Goal: Information Seeking & Learning: Learn about a topic

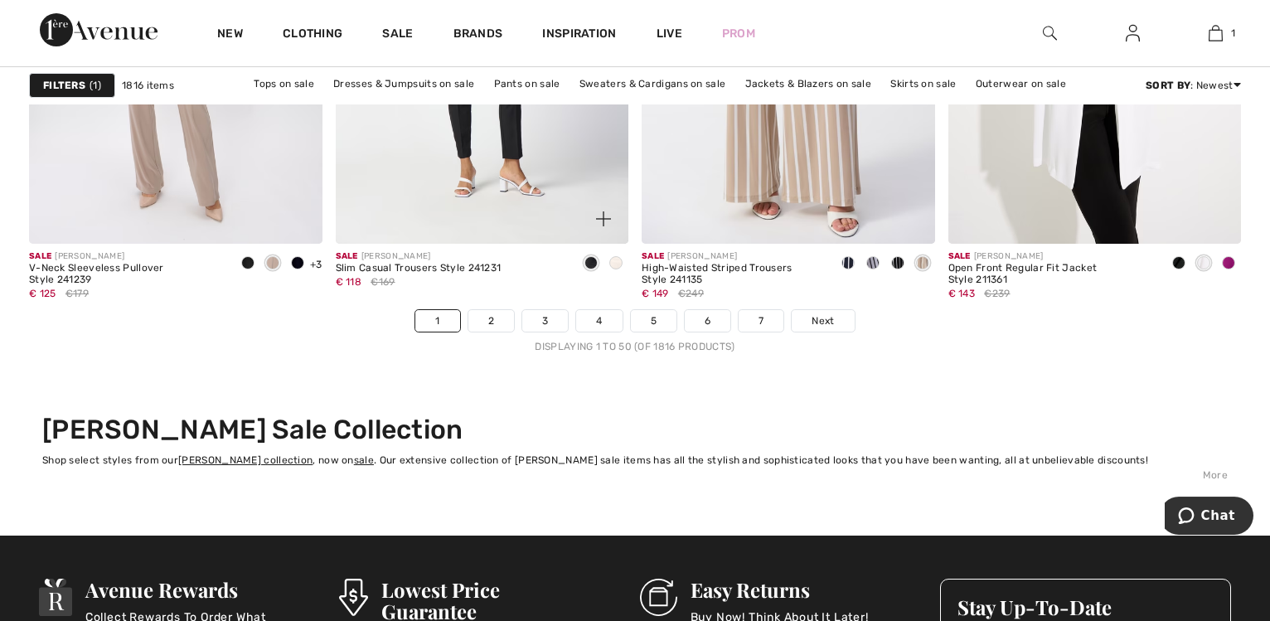
scroll to position [7864, 0]
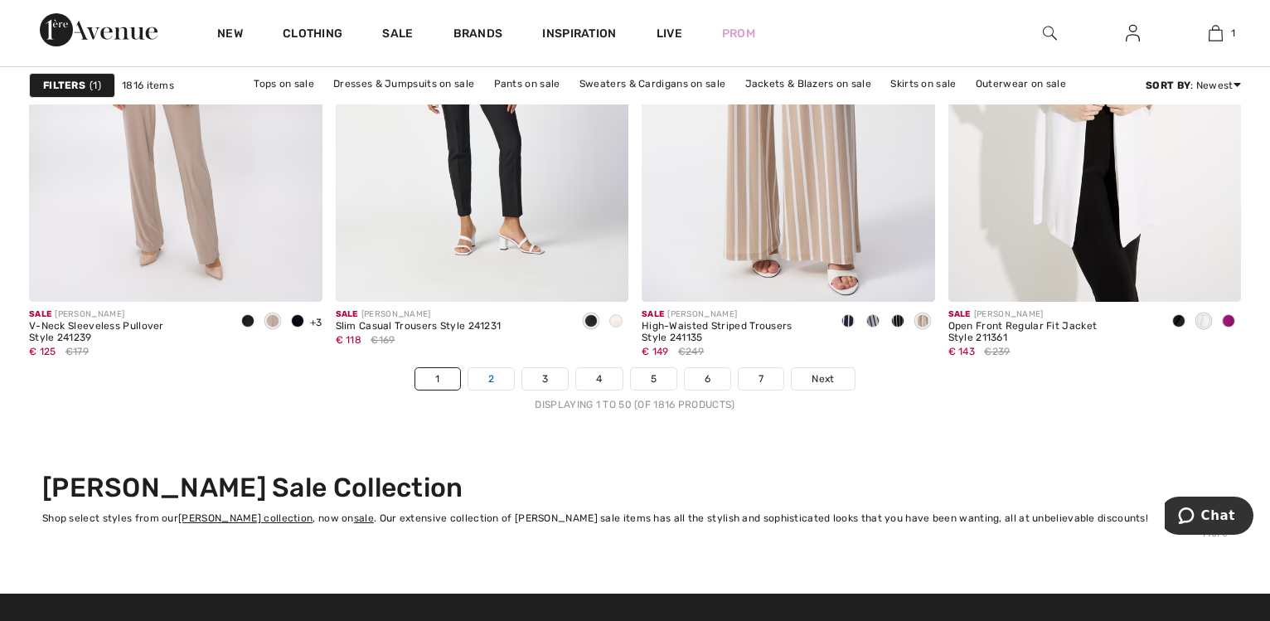
click at [485, 376] on link "2" at bounding box center [491, 379] width 46 height 22
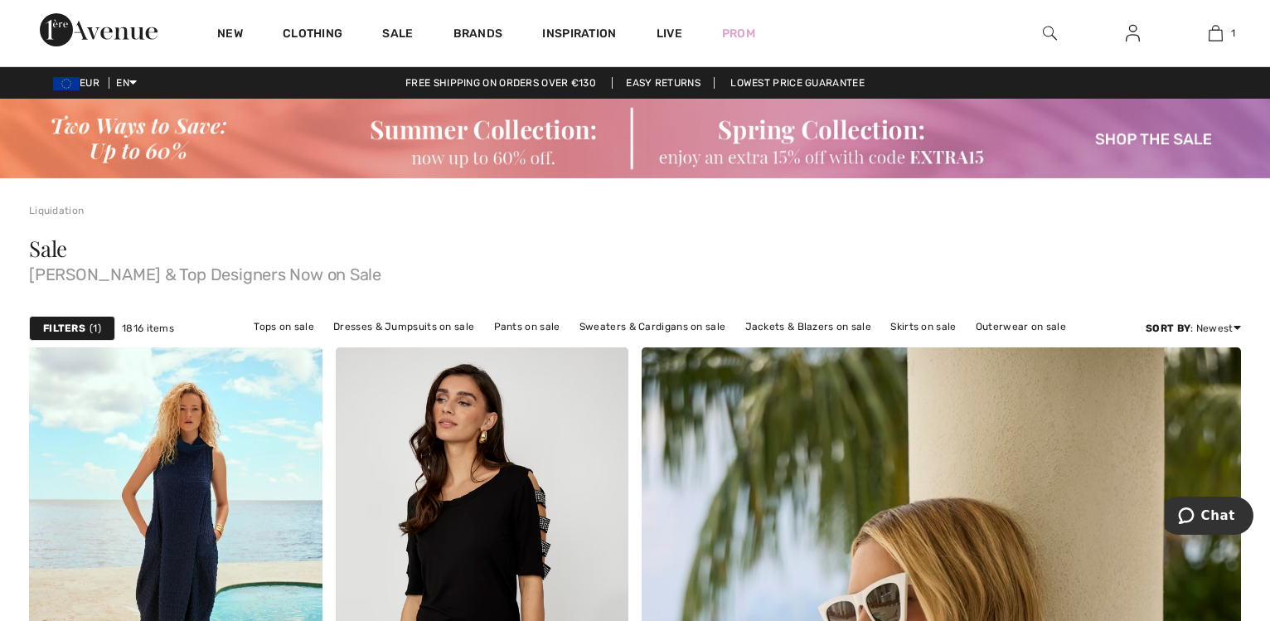
click at [759, 137] on img at bounding box center [635, 139] width 1270 height 80
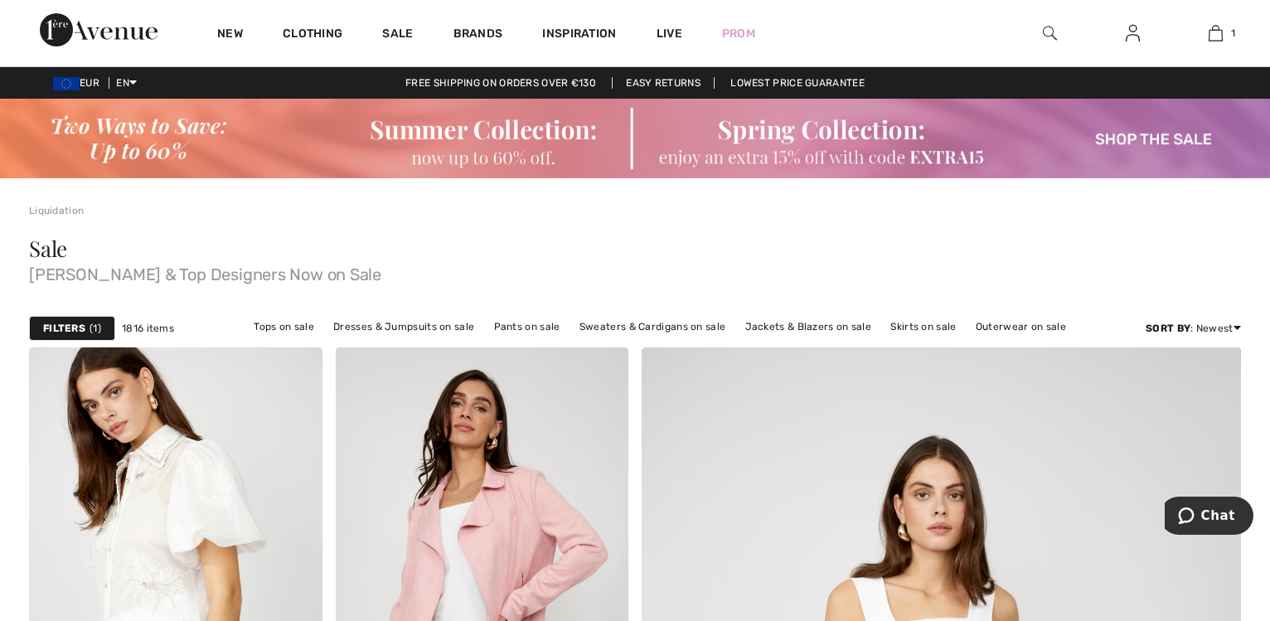
click at [387, 130] on img at bounding box center [635, 139] width 1270 height 80
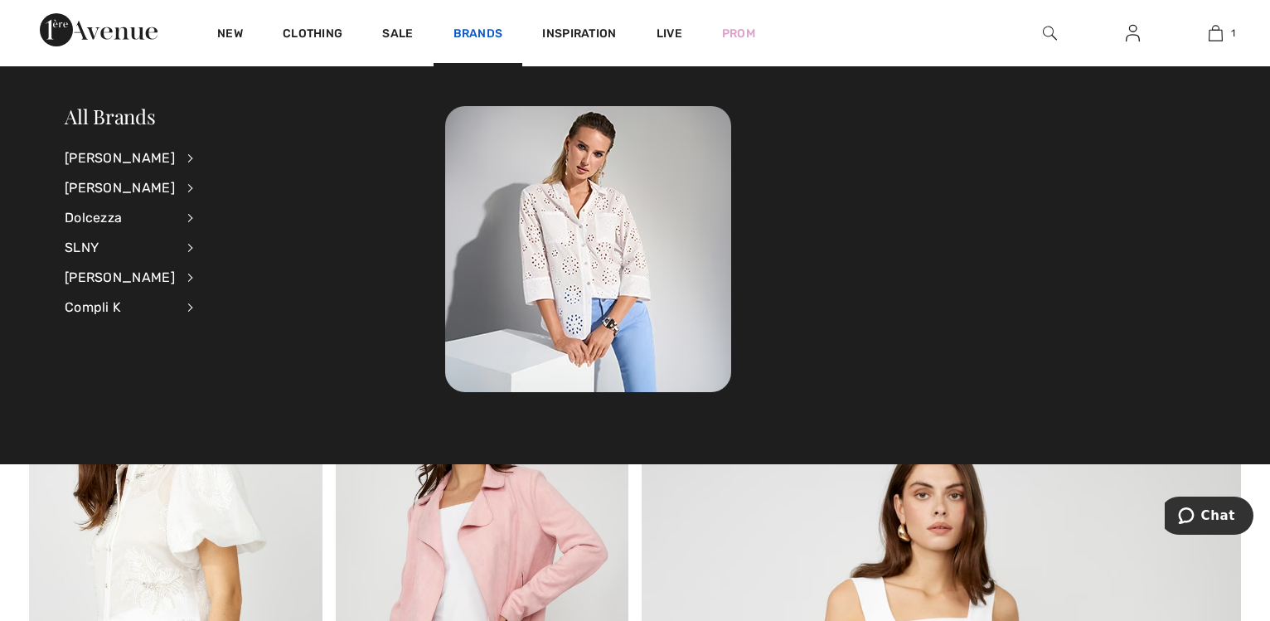
click at [483, 35] on link "Brands" at bounding box center [478, 35] width 50 height 17
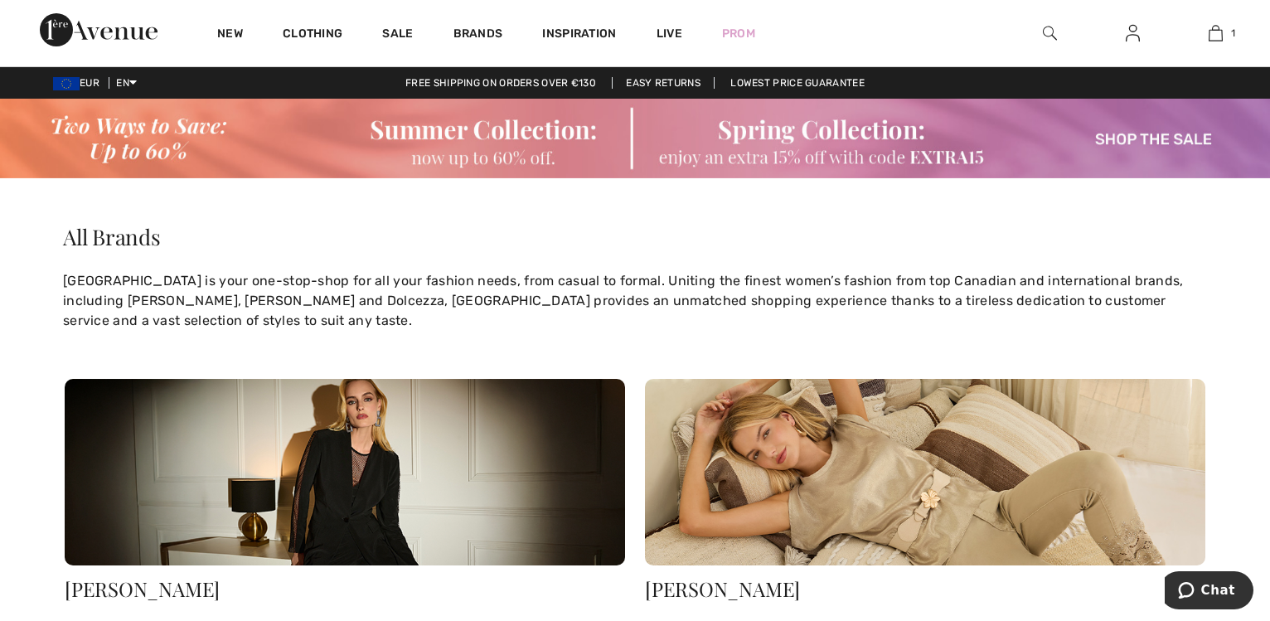
click at [838, 479] on img at bounding box center [925, 472] width 560 height 187
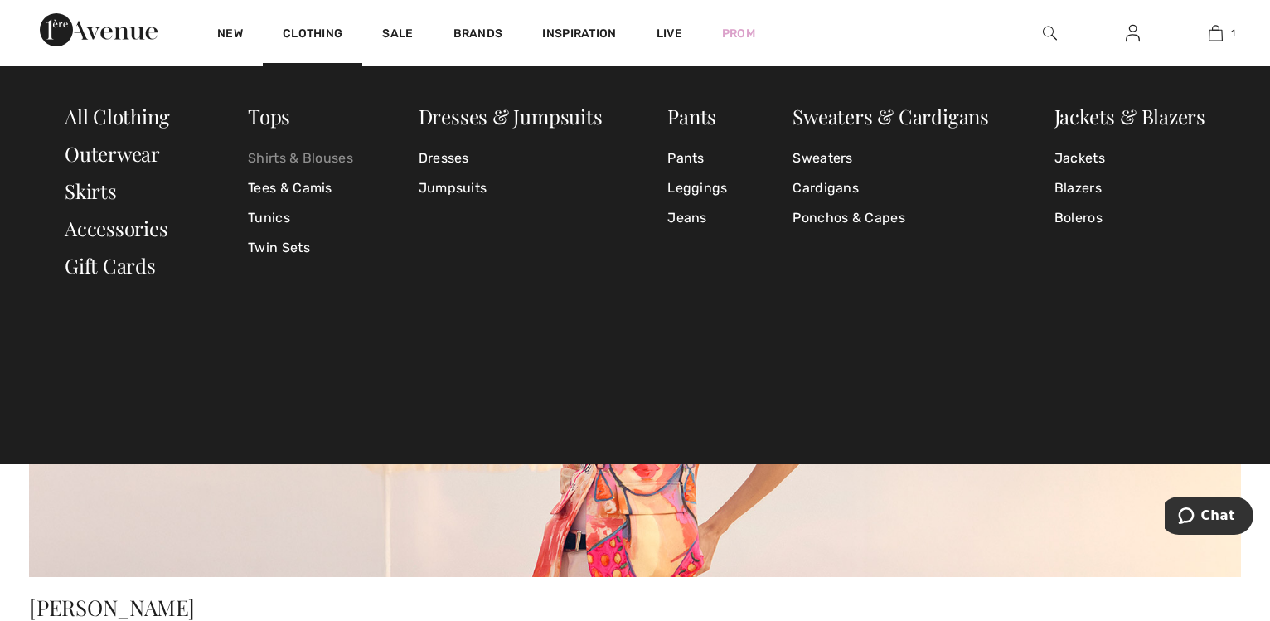
click at [293, 153] on link "Shirts & Blouses" at bounding box center [300, 158] width 105 height 30
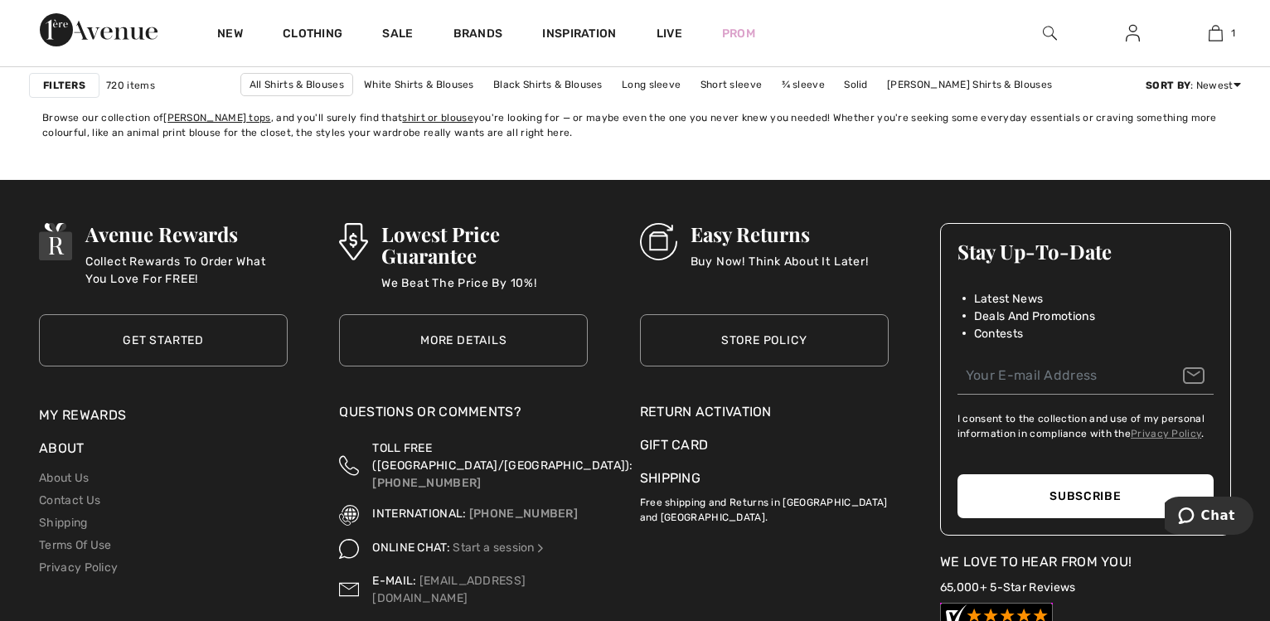
scroll to position [7864, 0]
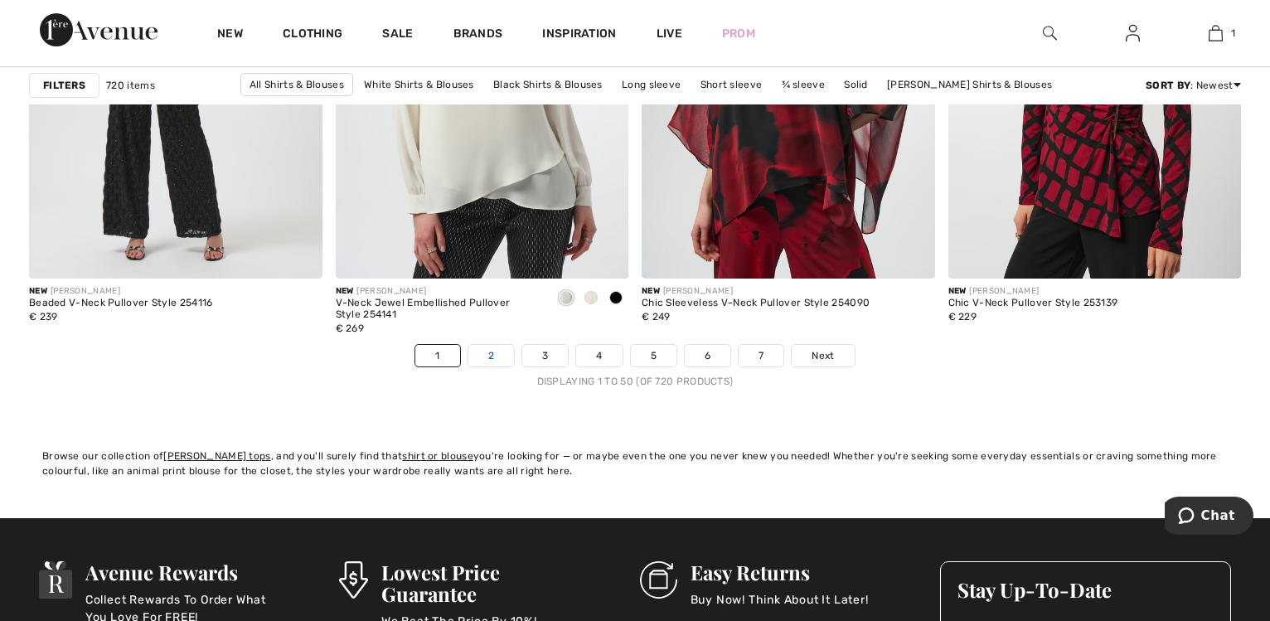
click at [490, 352] on link "2" at bounding box center [491, 356] width 46 height 22
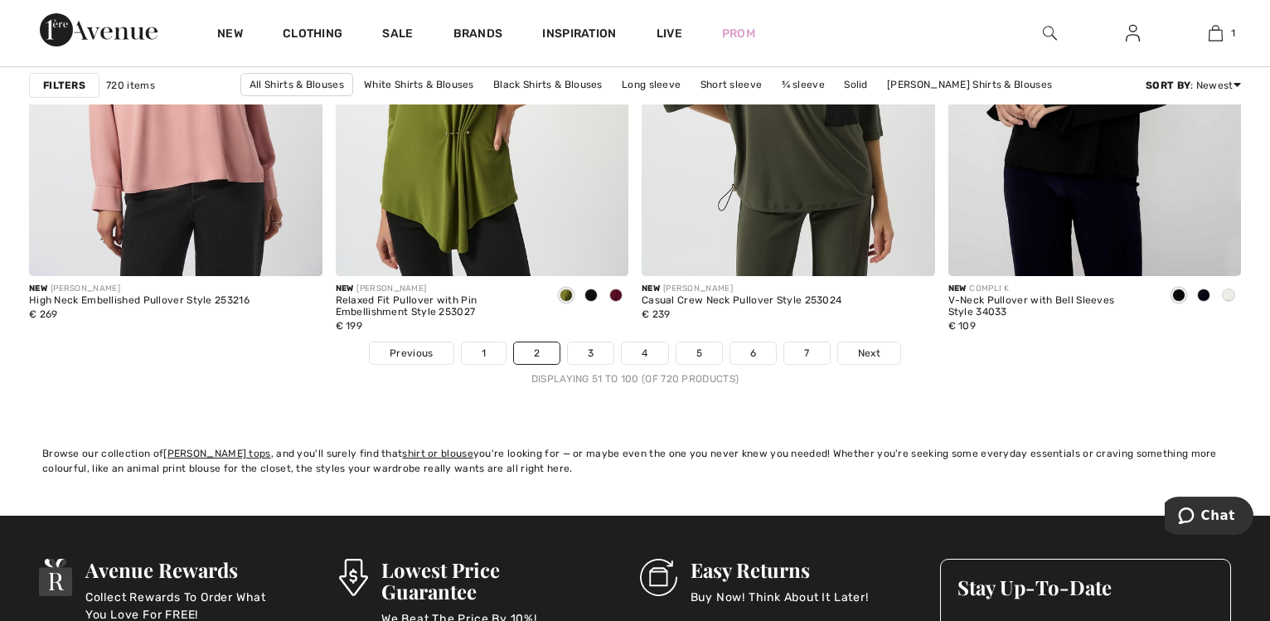
scroll to position [7864, 0]
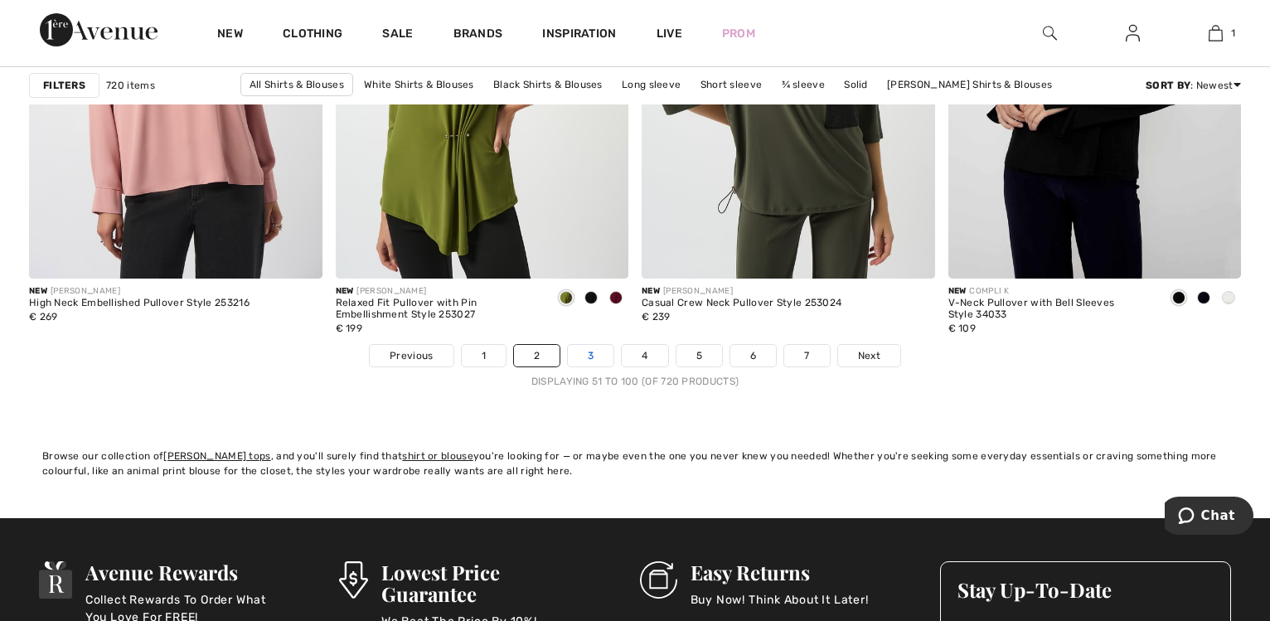
click at [582, 353] on link "3" at bounding box center [591, 356] width 46 height 22
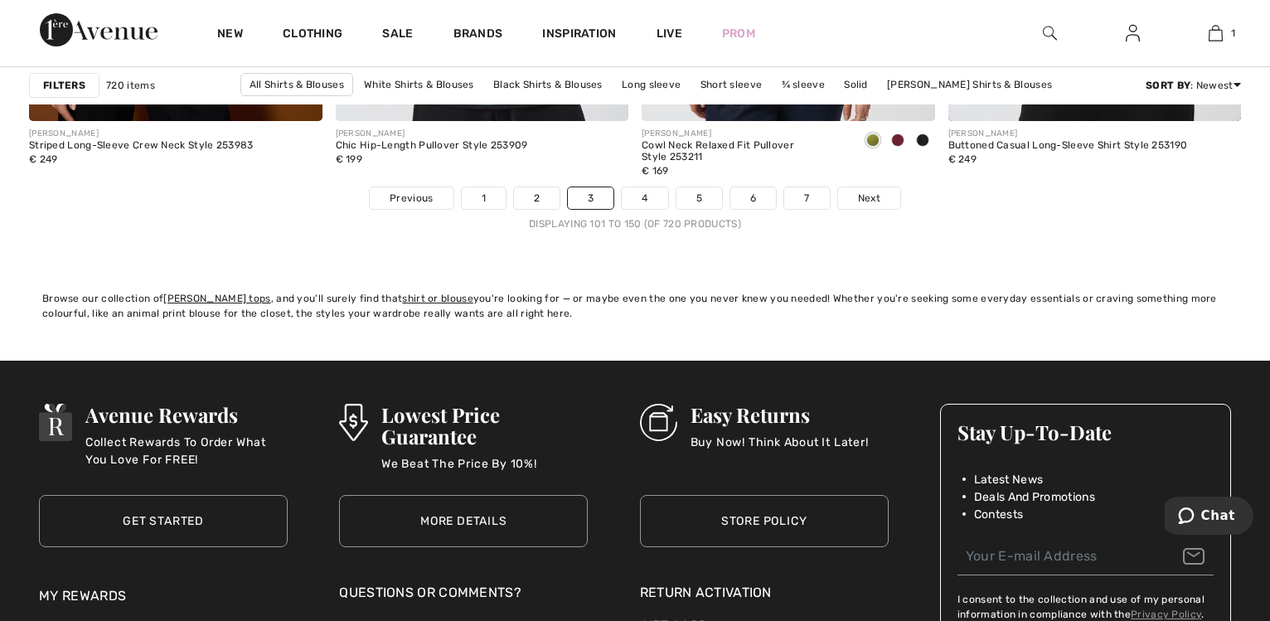
scroll to position [8033, 0]
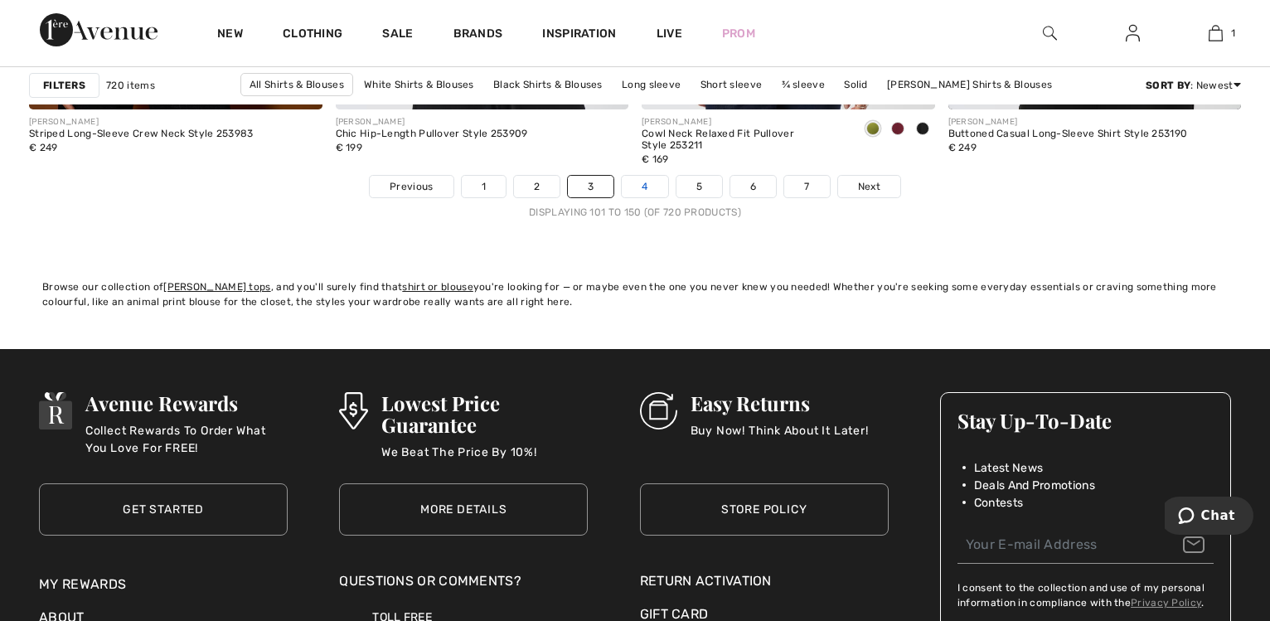
click at [638, 186] on link "4" at bounding box center [645, 187] width 46 height 22
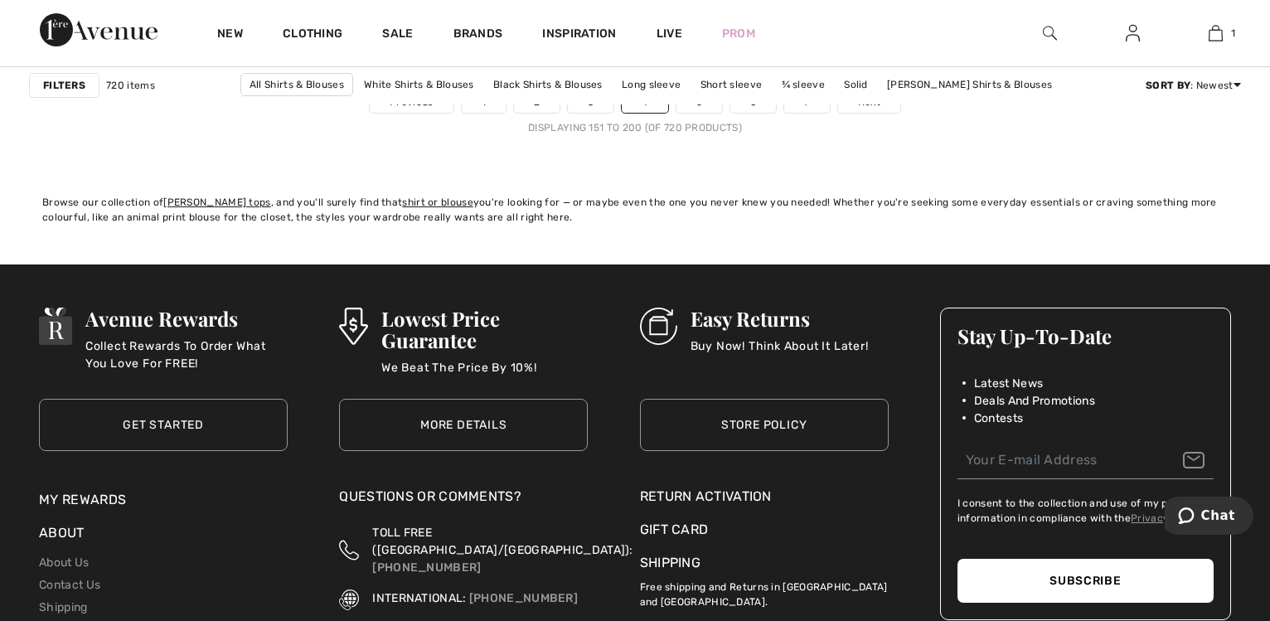
scroll to position [7864, 0]
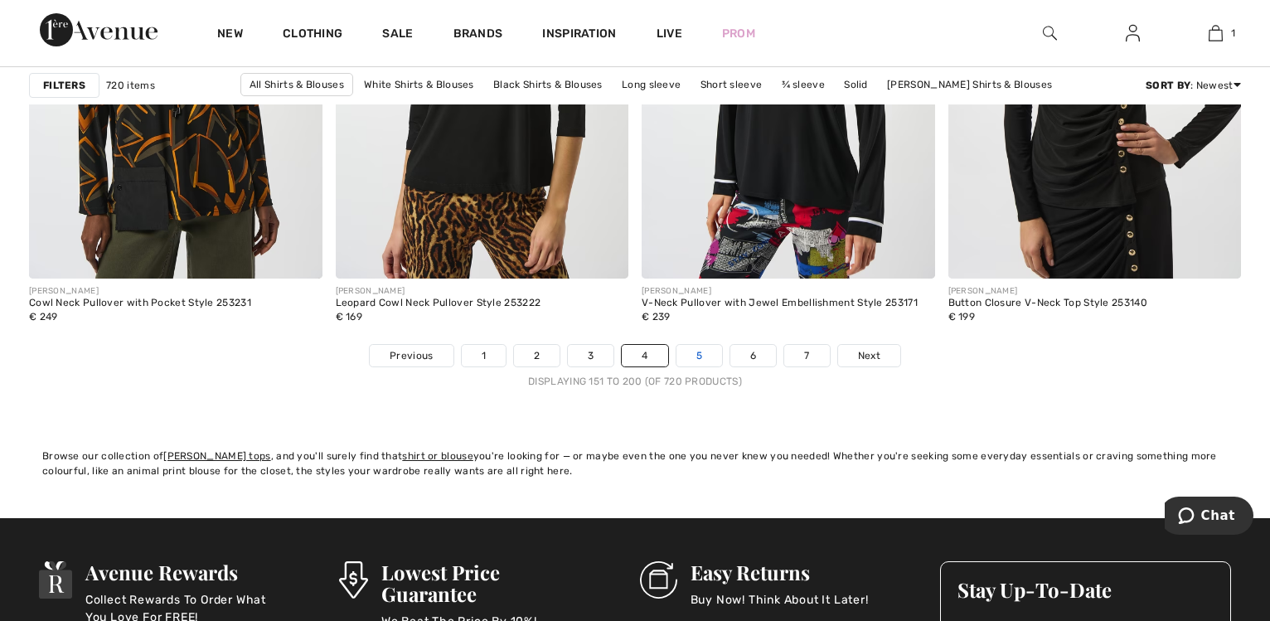
click at [701, 352] on link "5" at bounding box center [700, 356] width 46 height 22
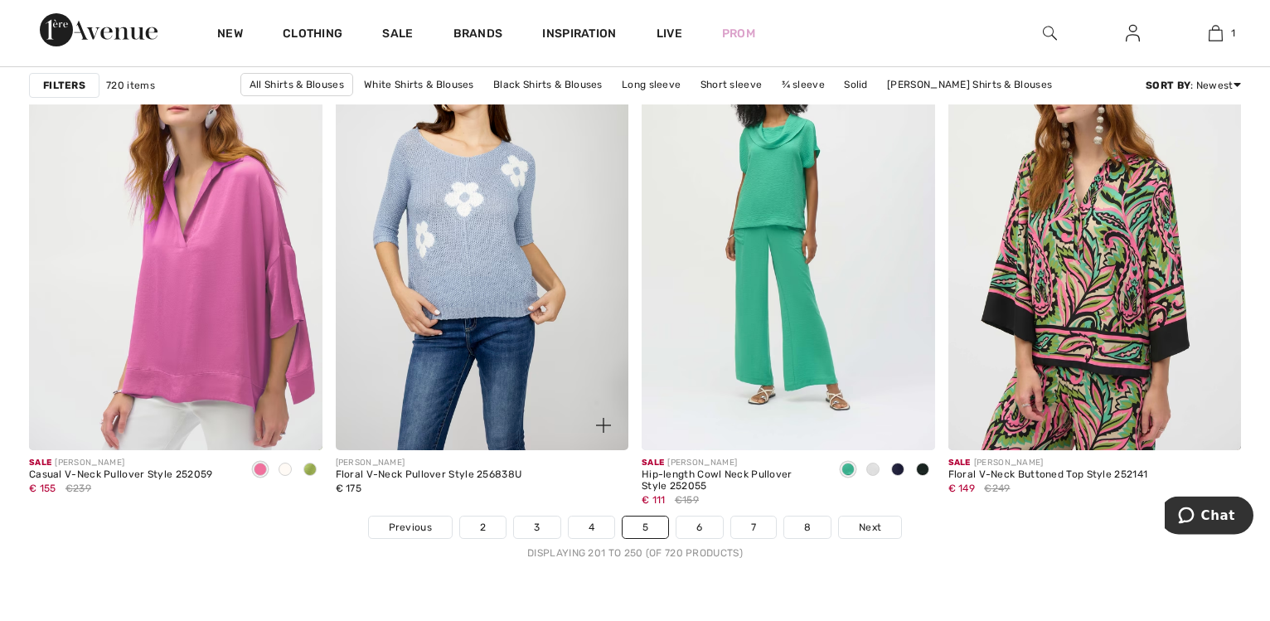
scroll to position [7695, 0]
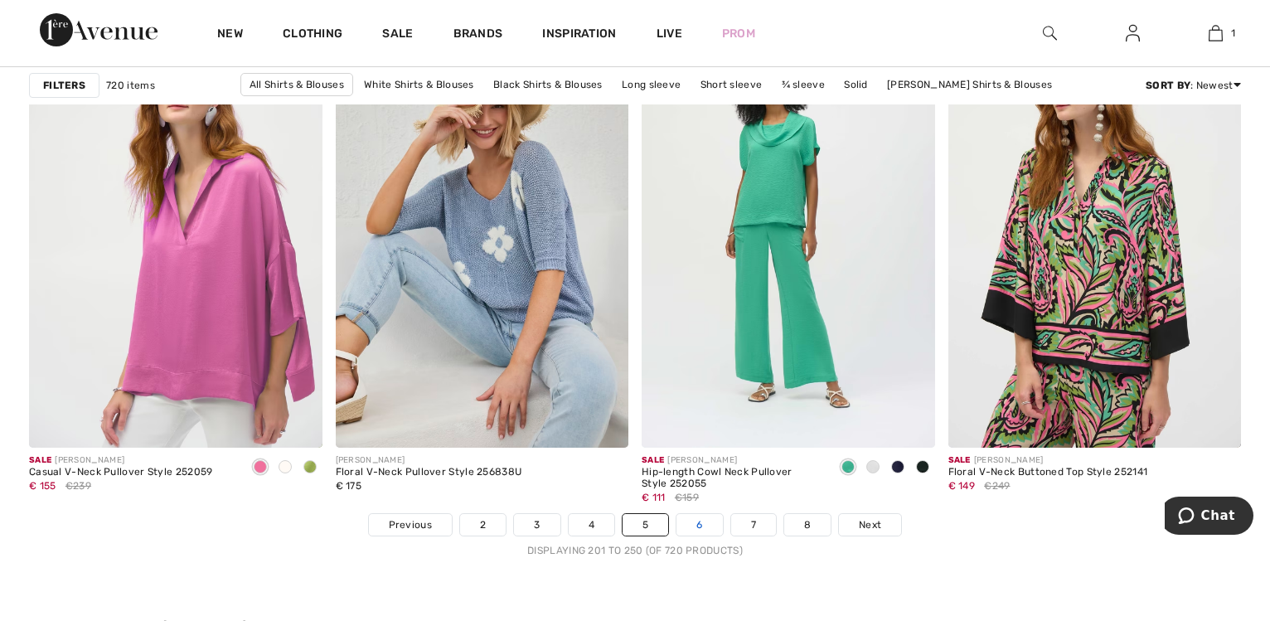
click at [686, 521] on link "6" at bounding box center [700, 525] width 46 height 22
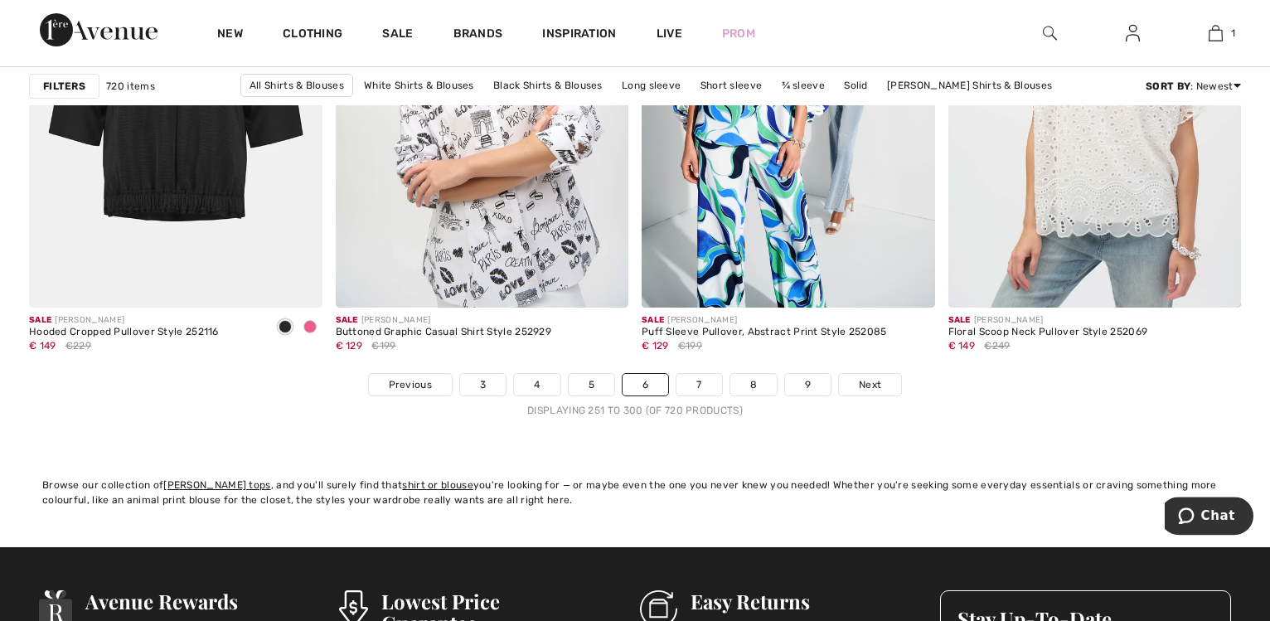
scroll to position [7949, 0]
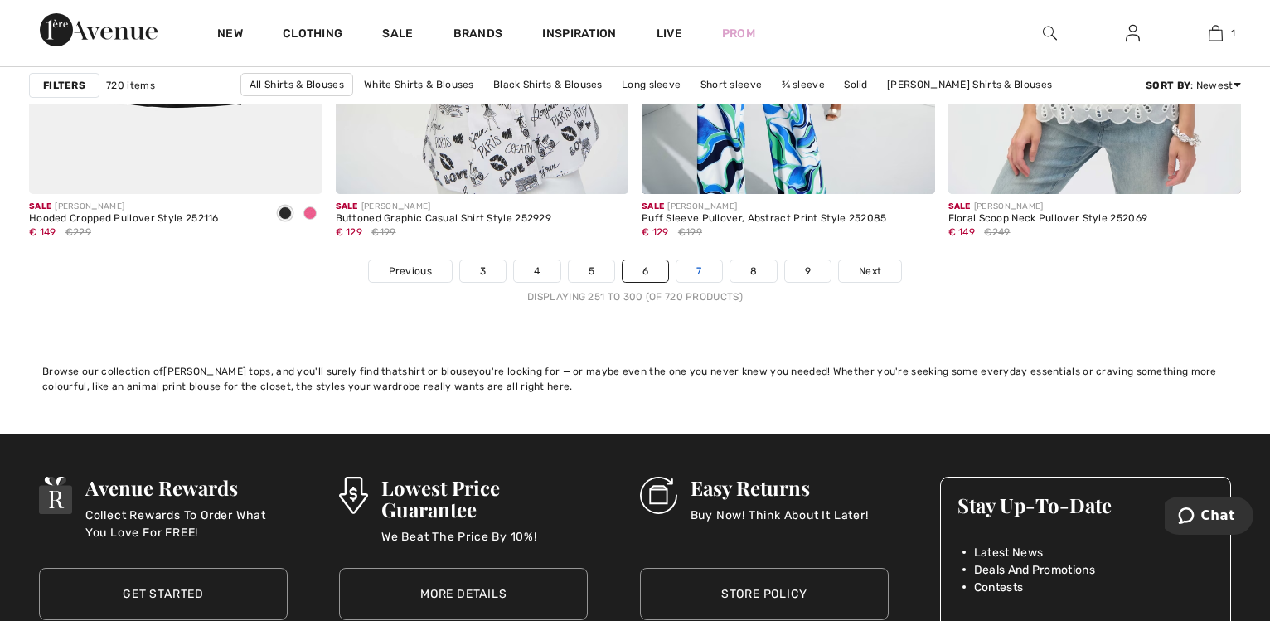
click at [691, 264] on link "7" at bounding box center [699, 271] width 45 height 22
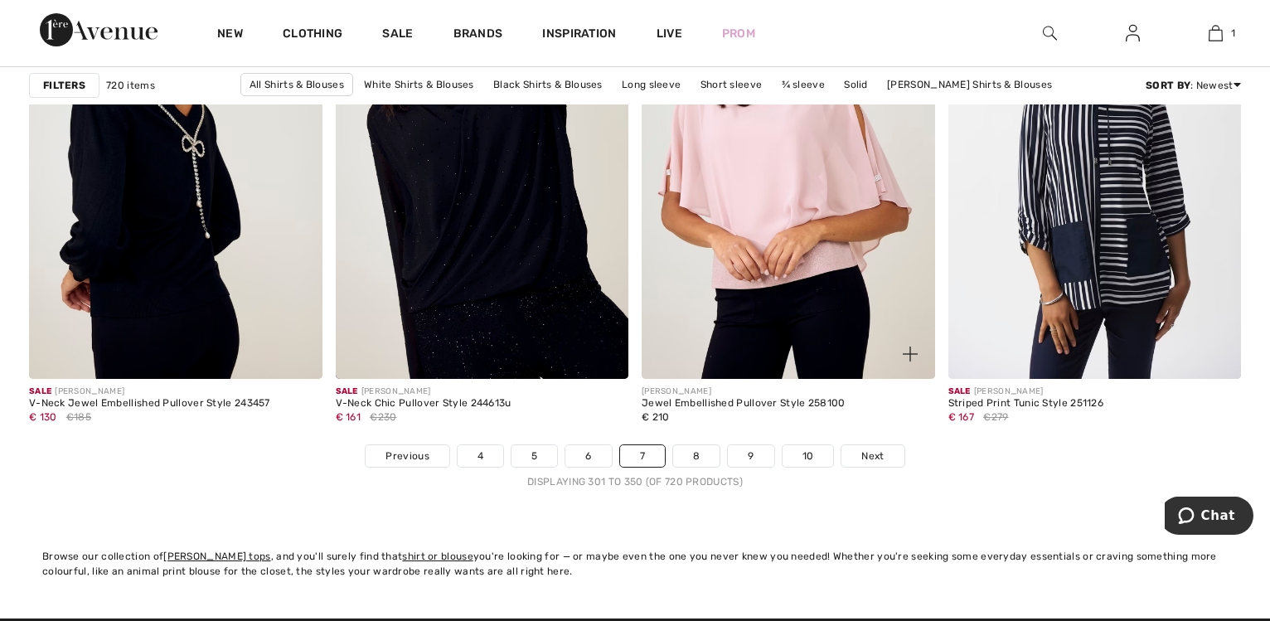
scroll to position [7949, 0]
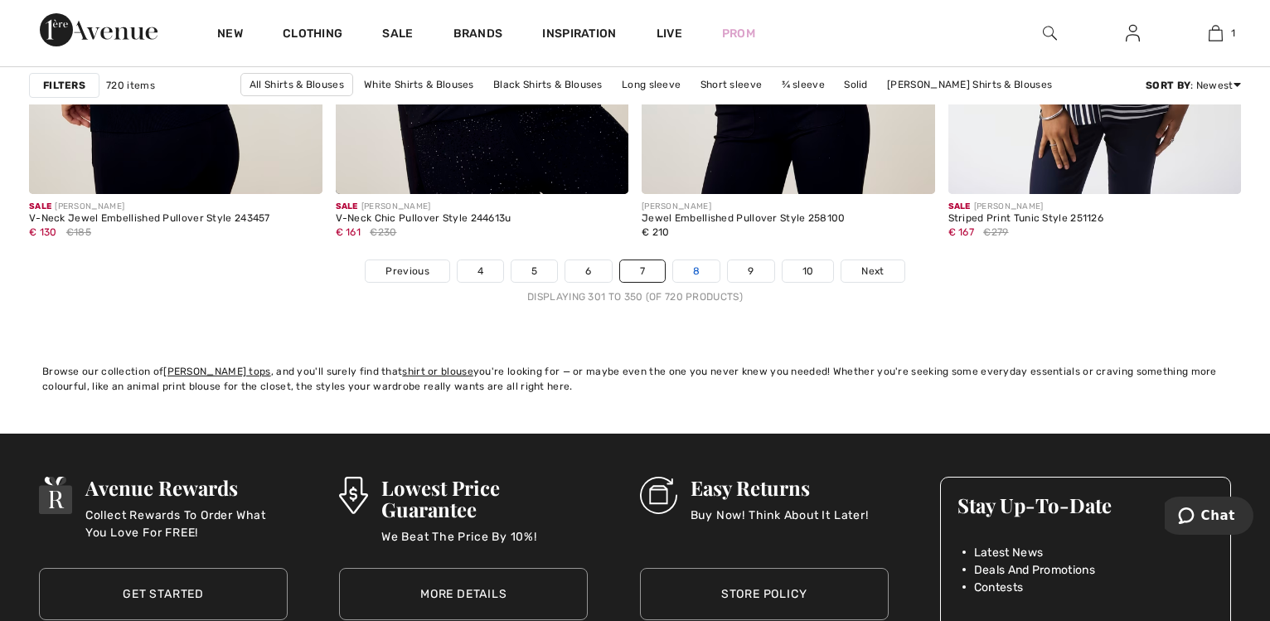
click at [701, 271] on link "8" at bounding box center [696, 271] width 46 height 22
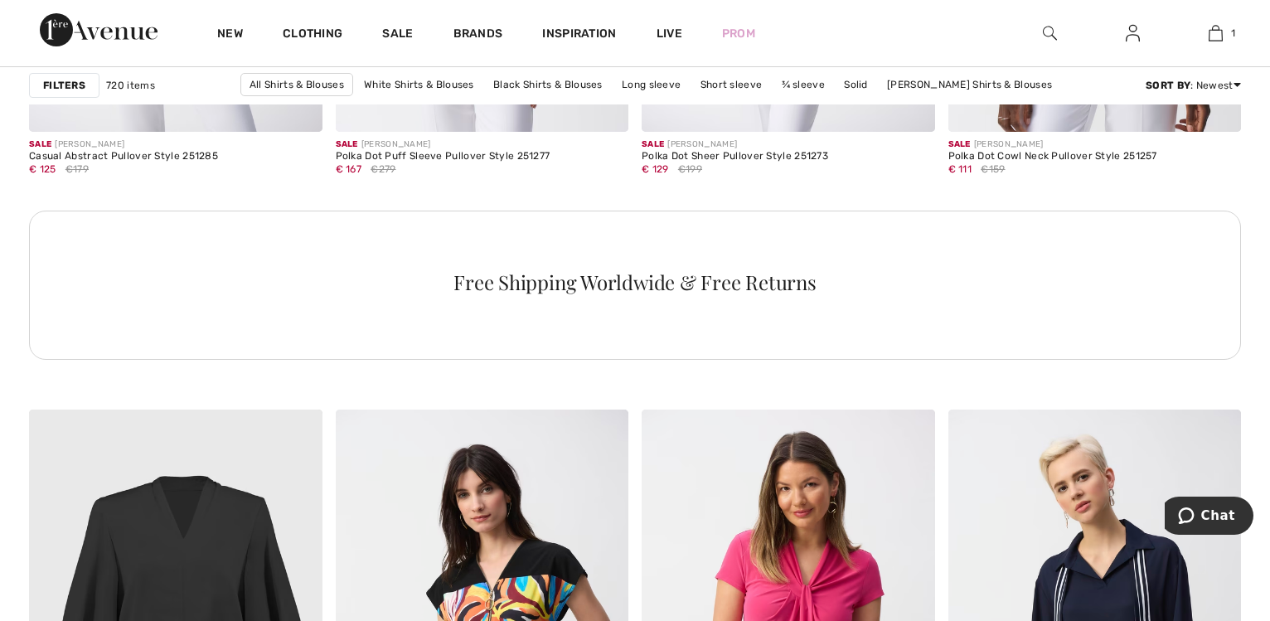
scroll to position [6596, 0]
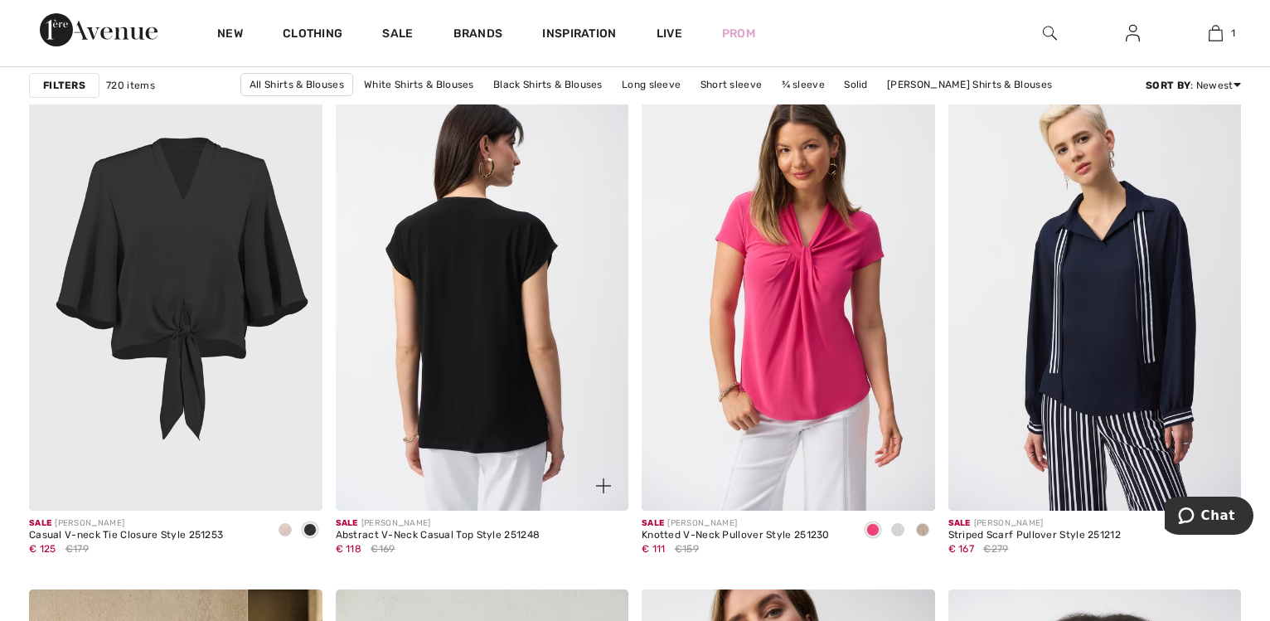
click at [482, 339] on img at bounding box center [482, 290] width 293 height 439
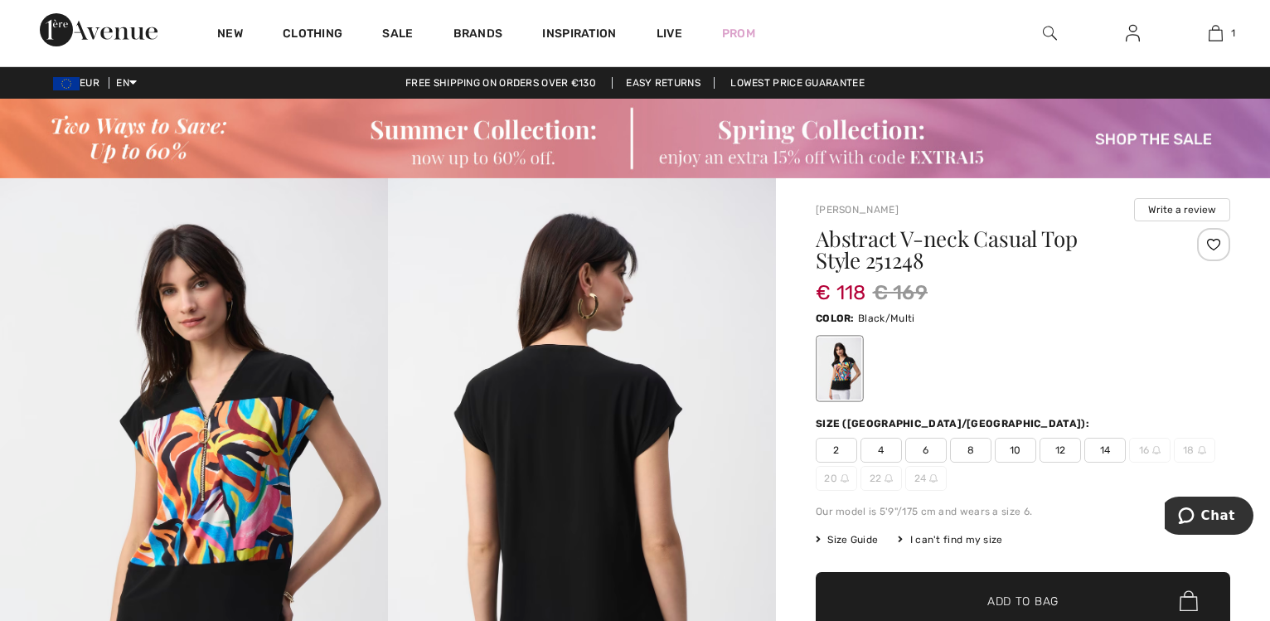
click at [243, 459] on img at bounding box center [194, 469] width 388 height 582
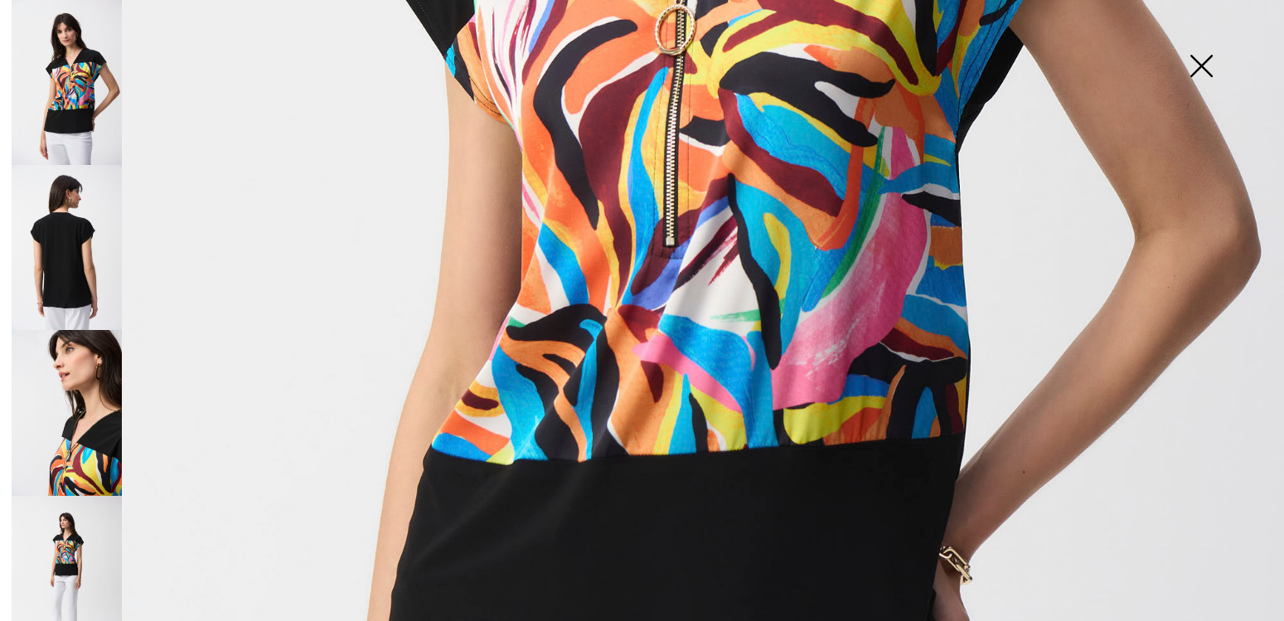
scroll to position [945, 0]
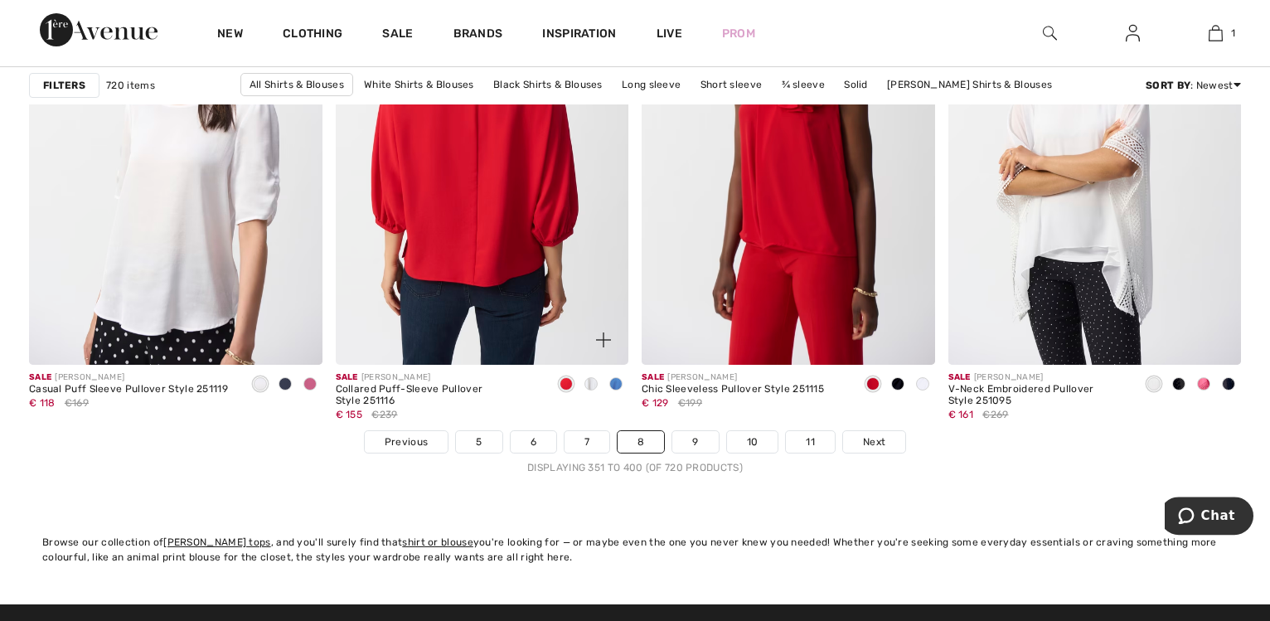
scroll to position [7780, 0]
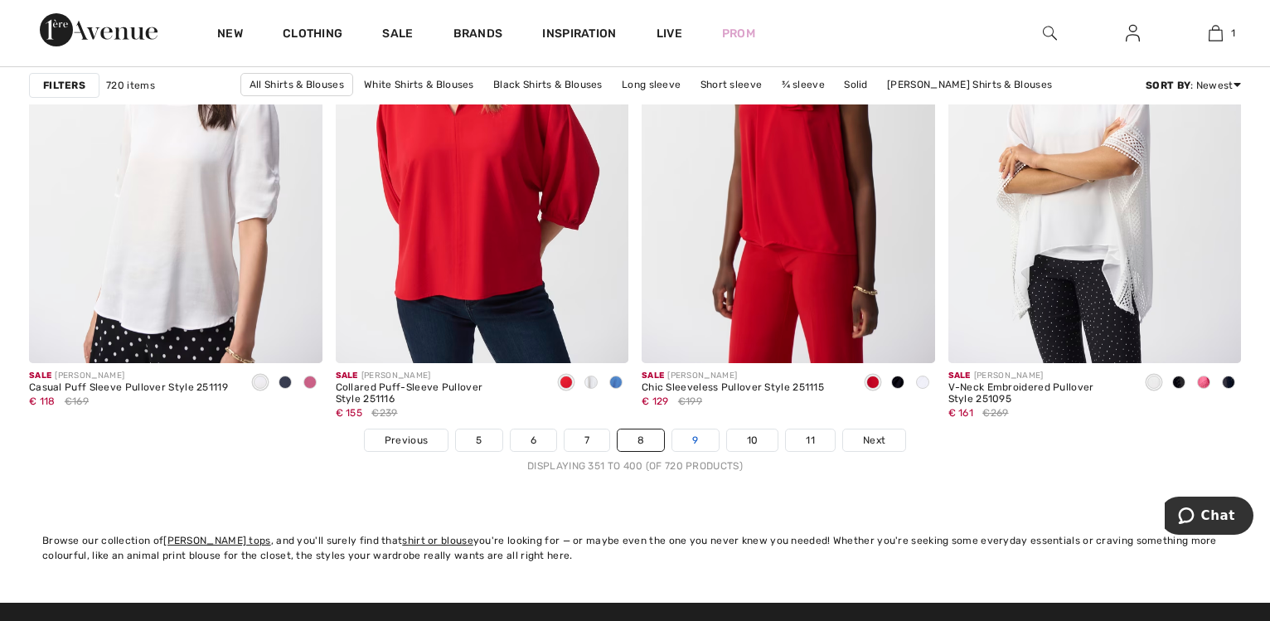
click at [691, 442] on link "9" at bounding box center [695, 440] width 46 height 22
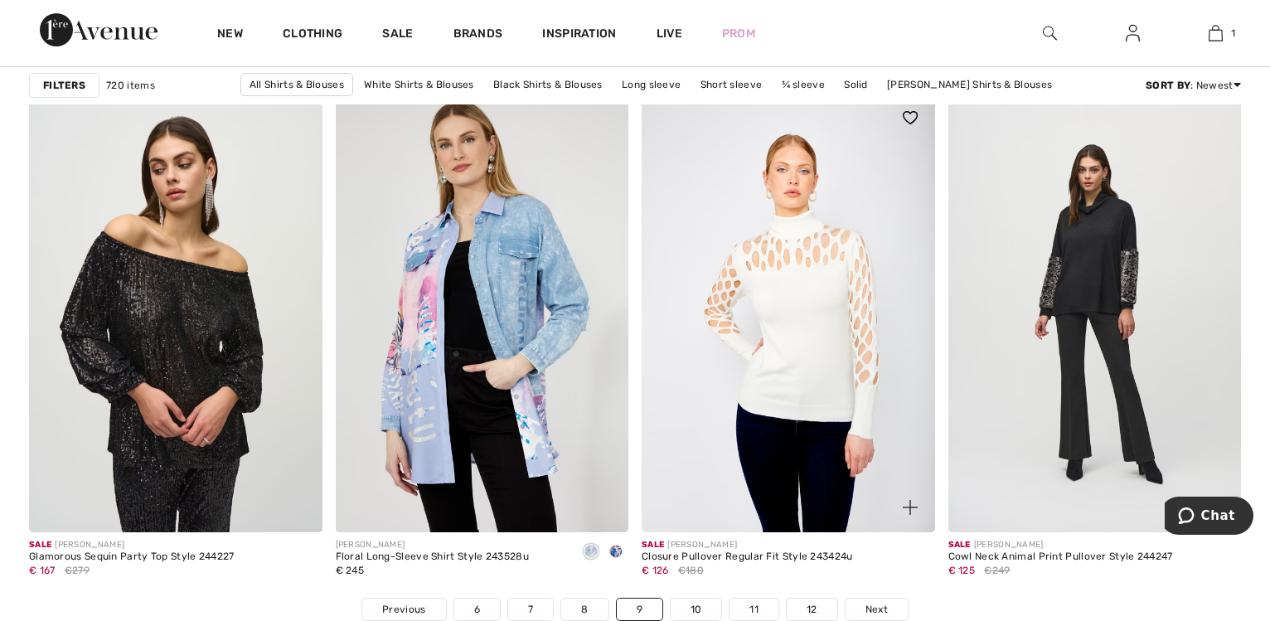
scroll to position [7949, 0]
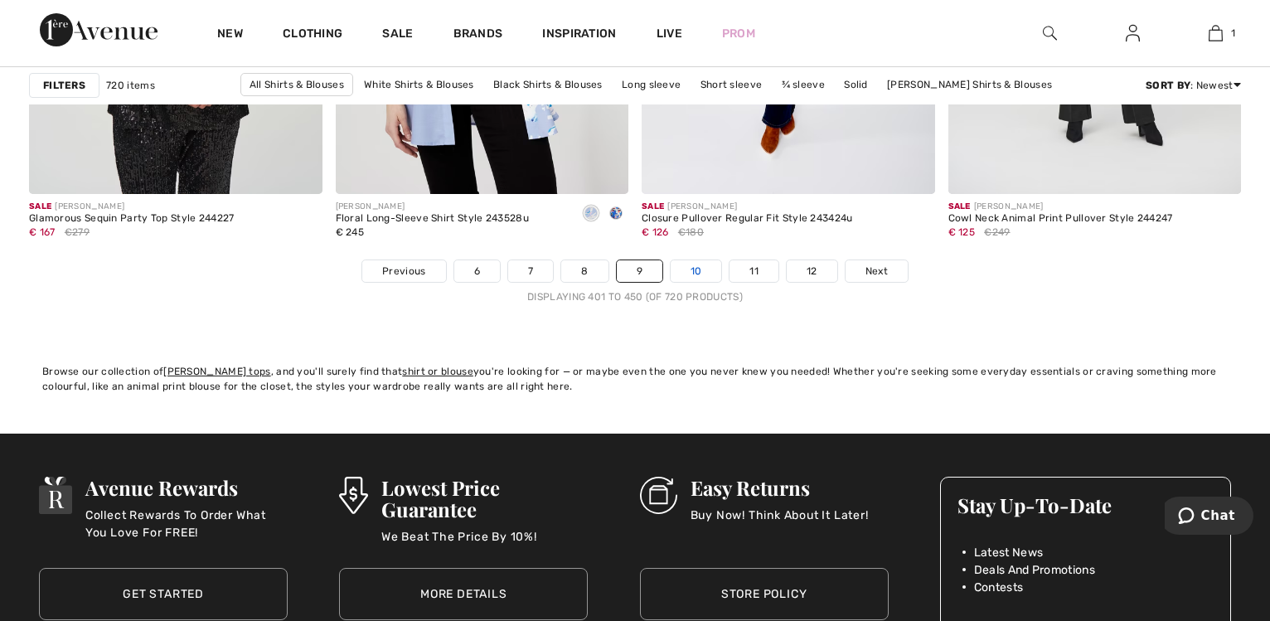
click at [710, 271] on link "10" at bounding box center [696, 271] width 51 height 22
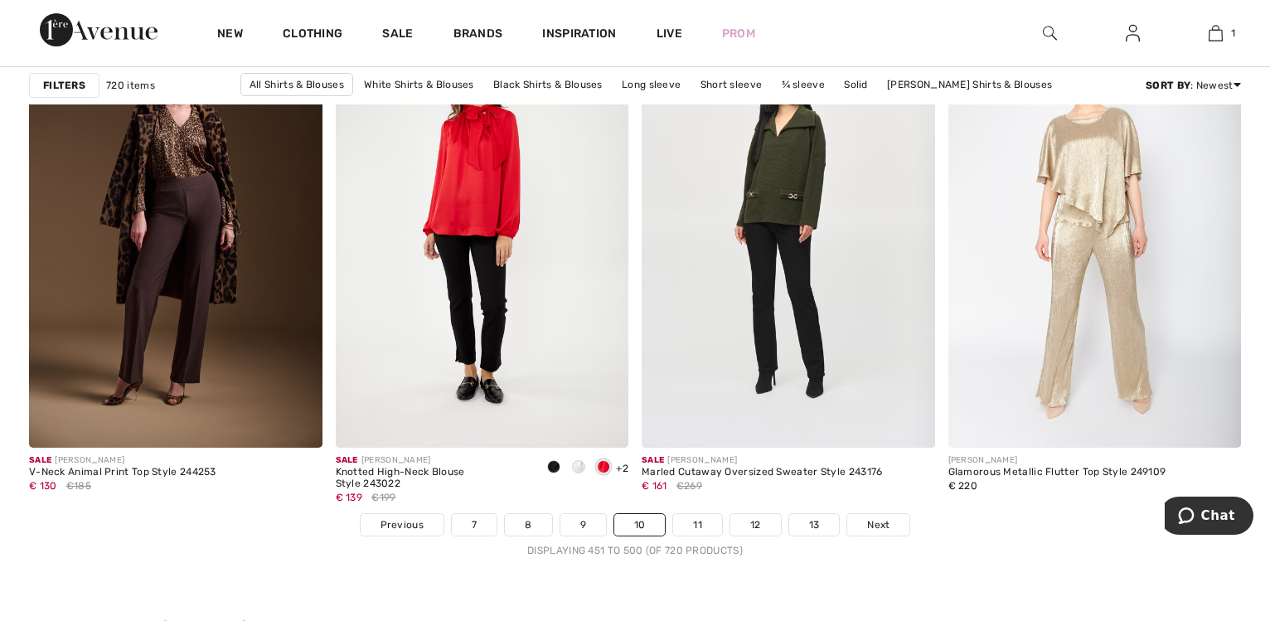
scroll to position [7949, 0]
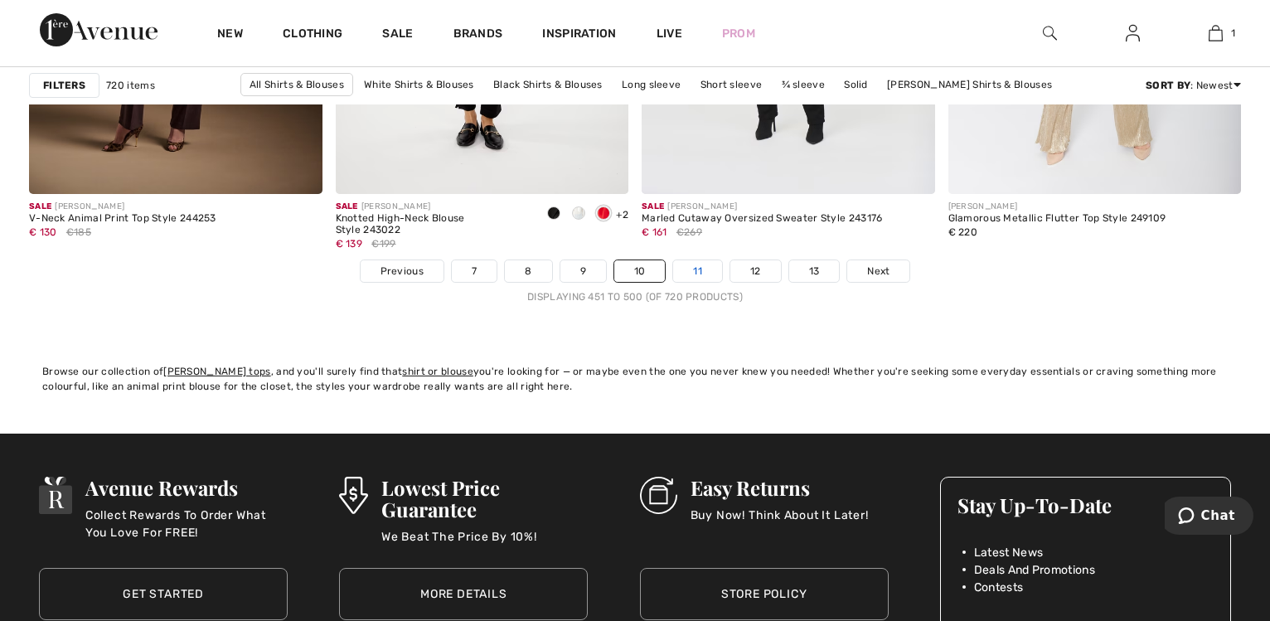
click at [691, 272] on link "11" at bounding box center [697, 271] width 49 height 22
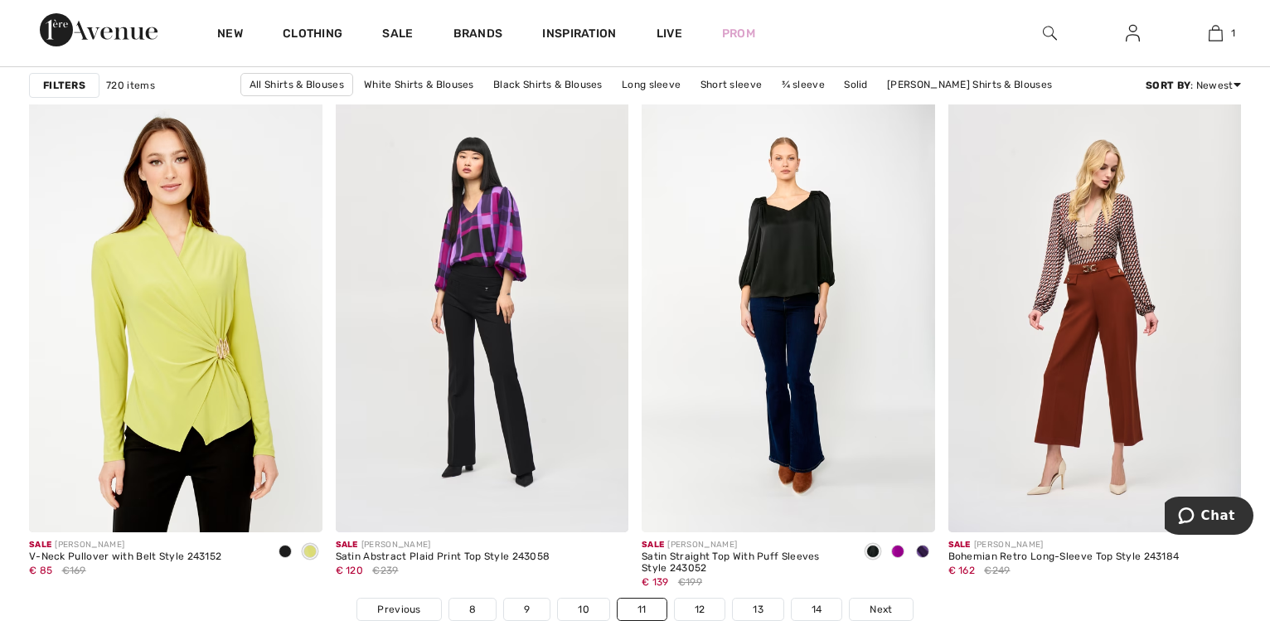
scroll to position [8033, 0]
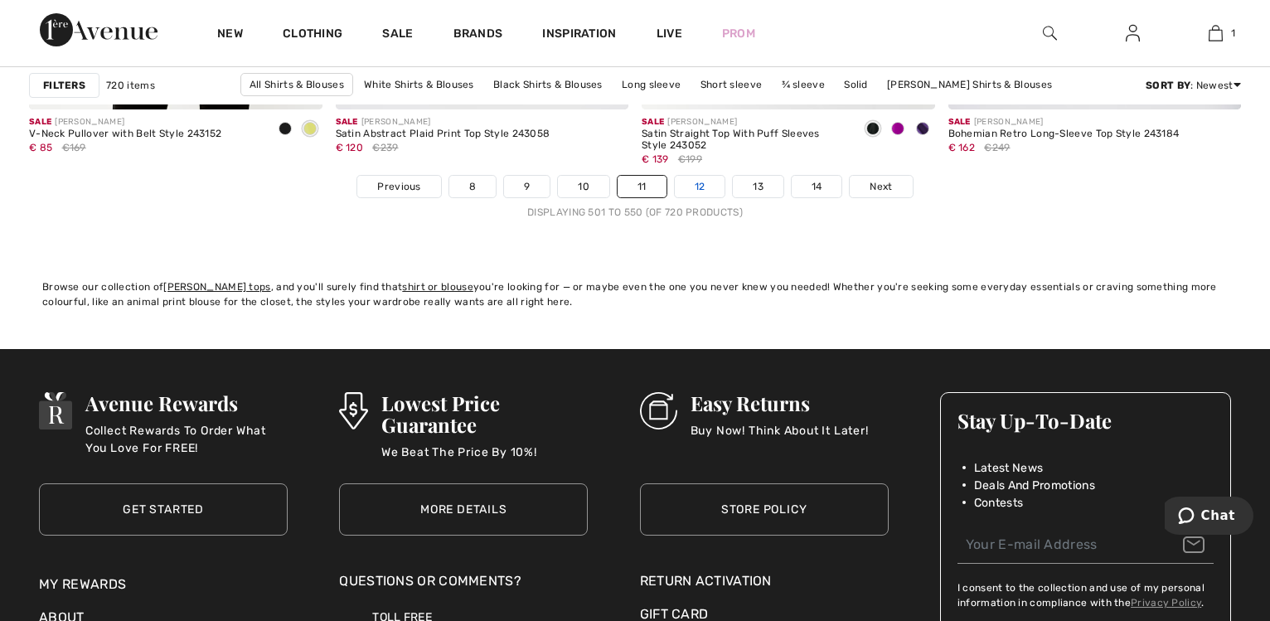
click at [708, 183] on link "12" at bounding box center [700, 187] width 51 height 22
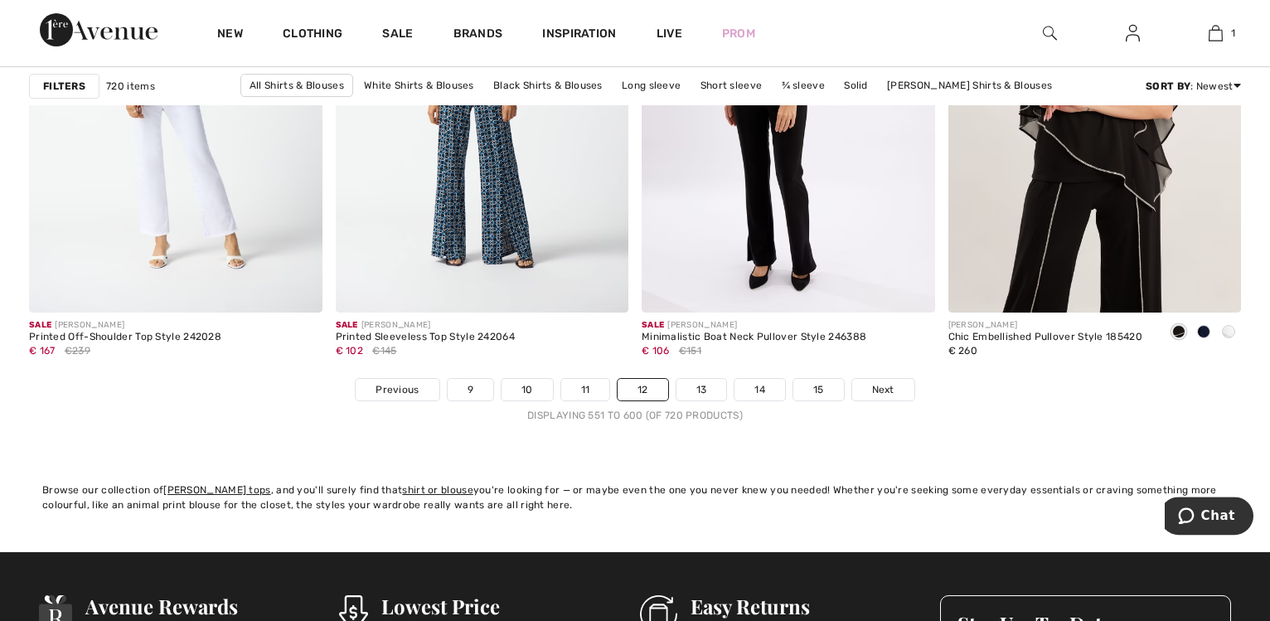
scroll to position [7780, 0]
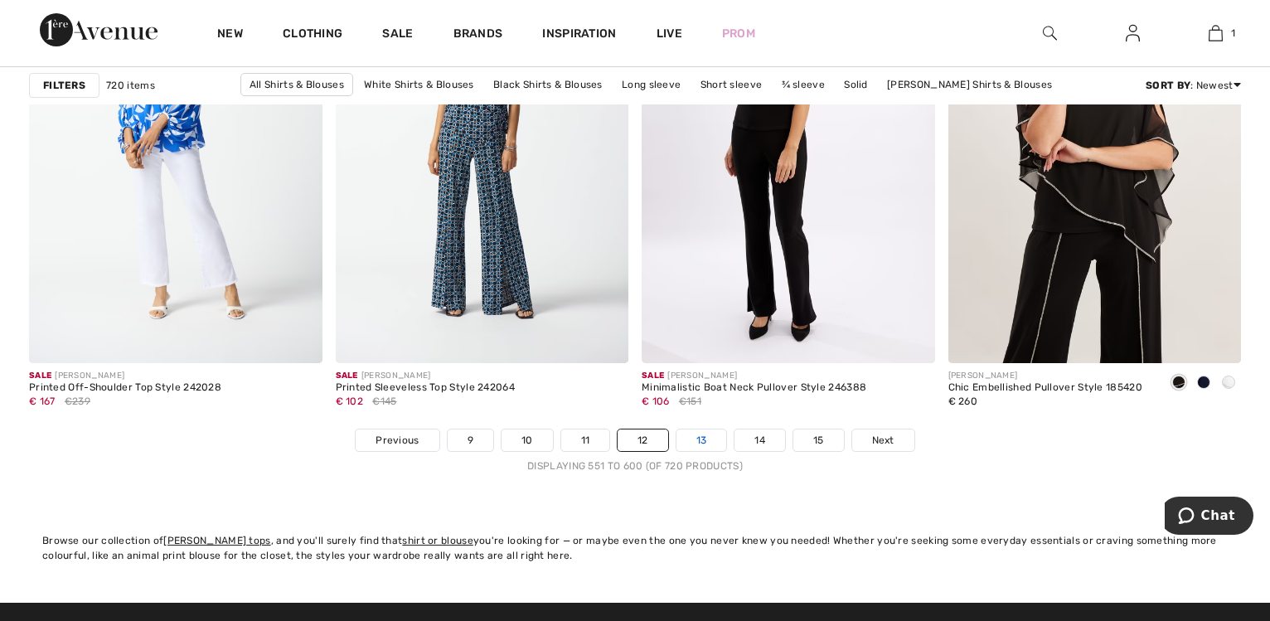
click at [700, 439] on link "13" at bounding box center [702, 440] width 51 height 22
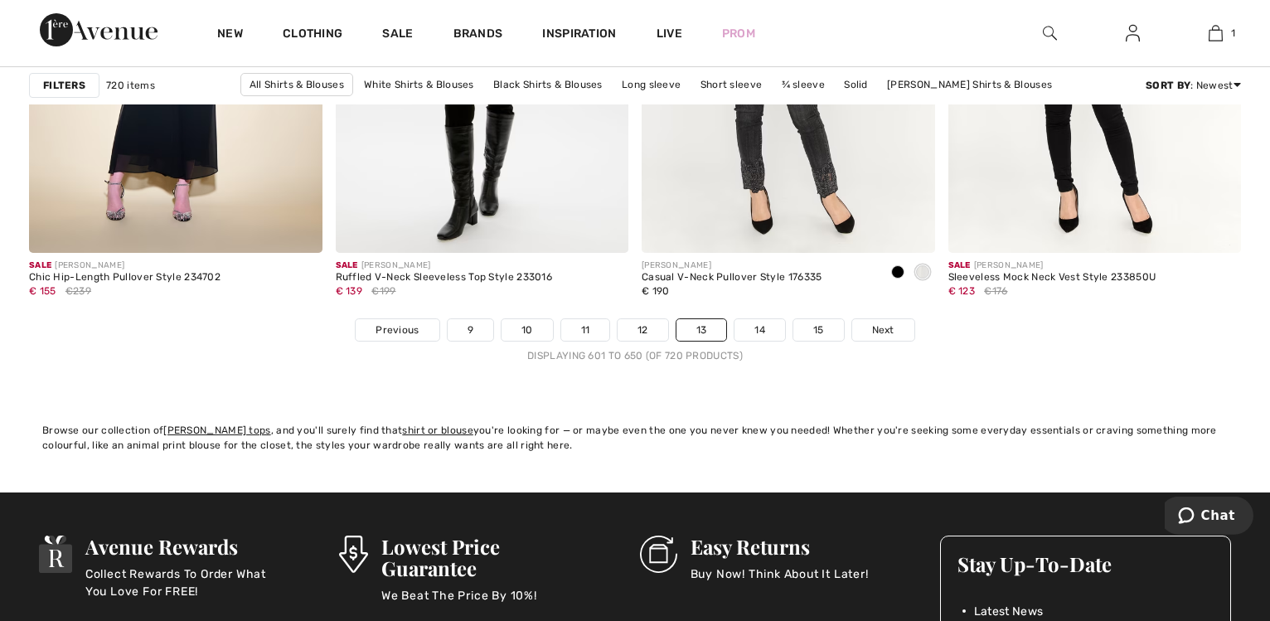
scroll to position [7864, 0]
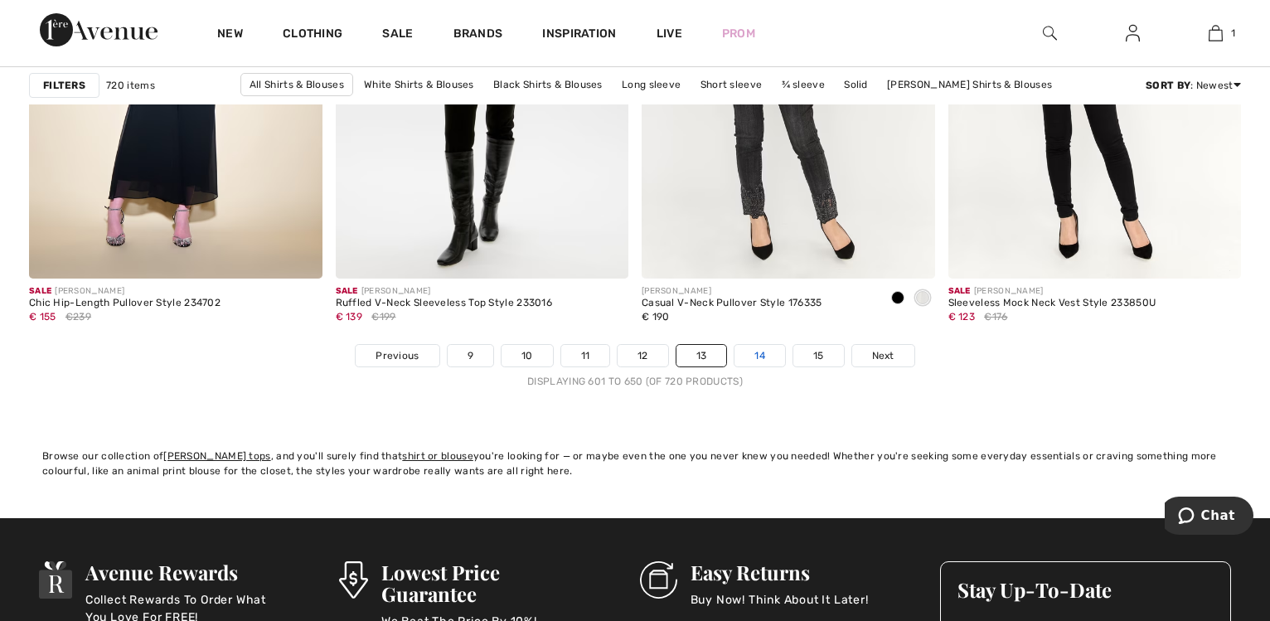
click at [765, 357] on link "14" at bounding box center [760, 356] width 51 height 22
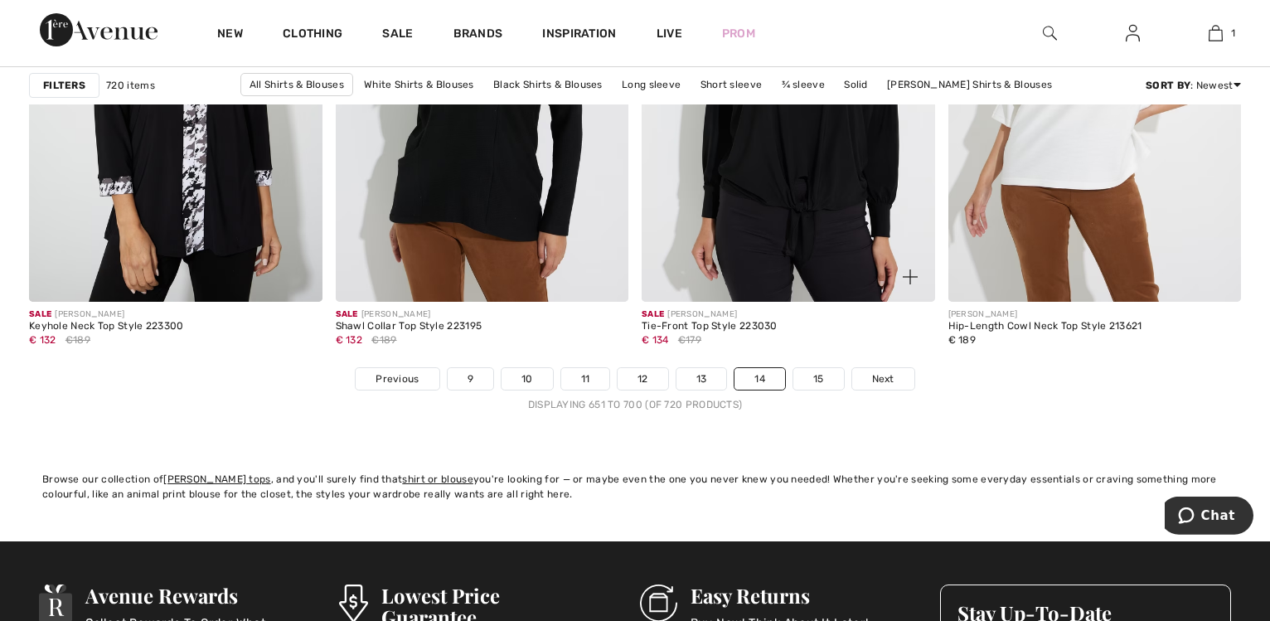
scroll to position [8033, 0]
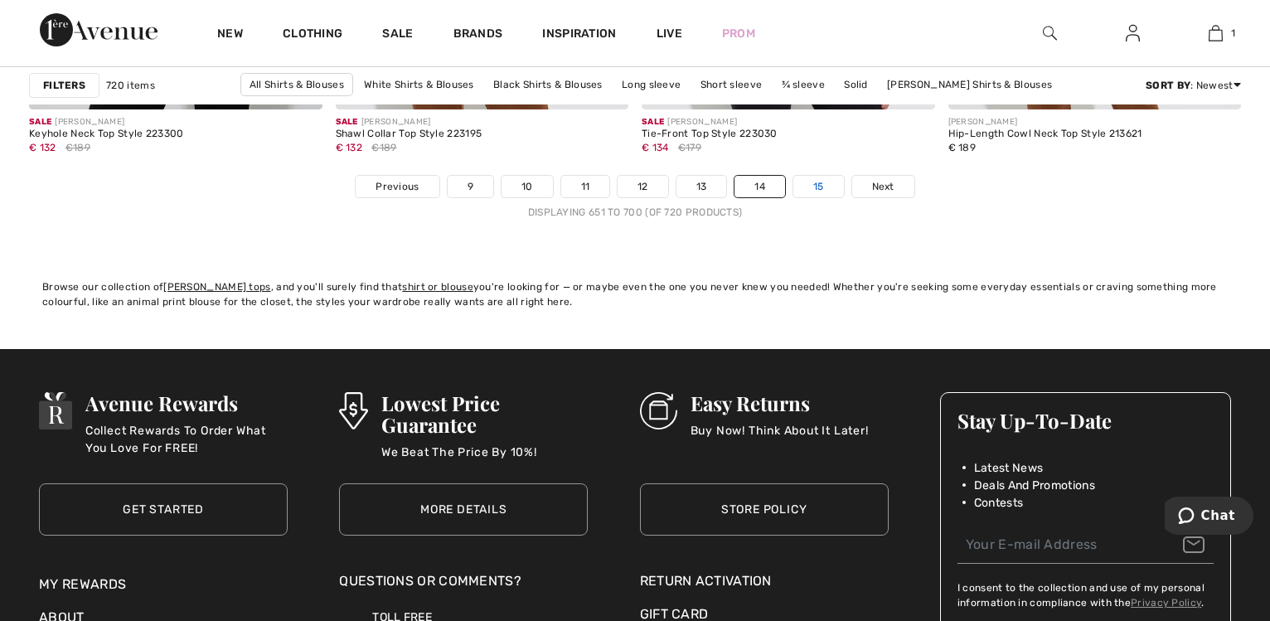
click at [818, 184] on link "15" at bounding box center [818, 187] width 51 height 22
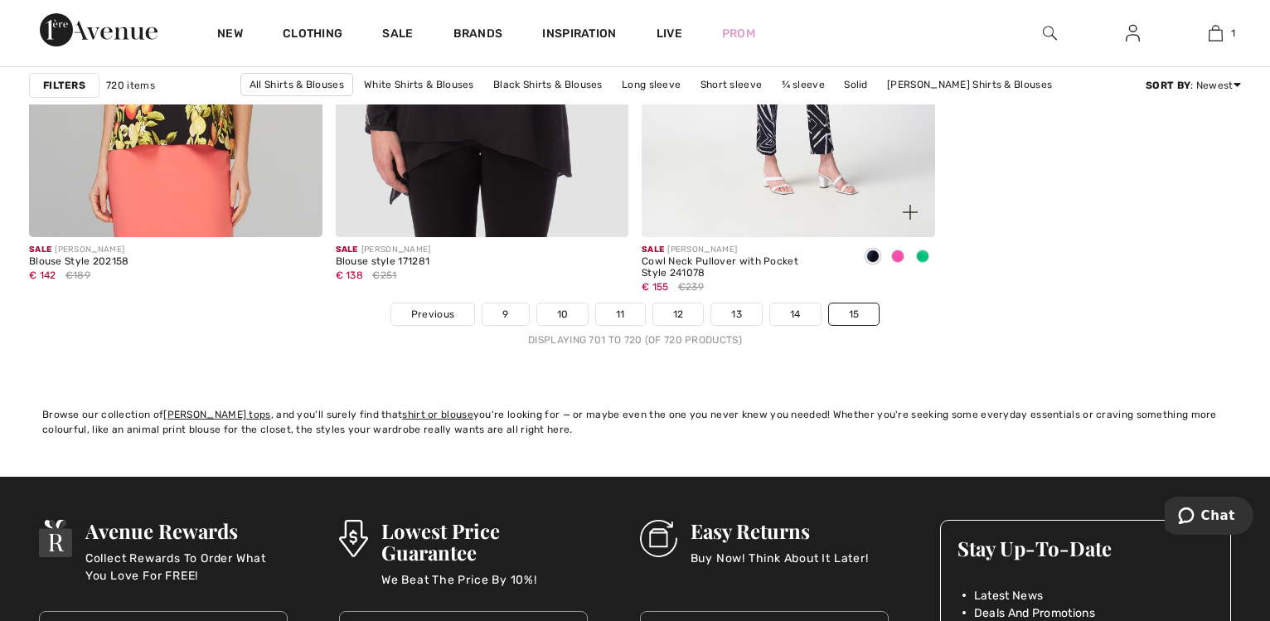
scroll to position [3383, 0]
